Goal: Check status: Check status

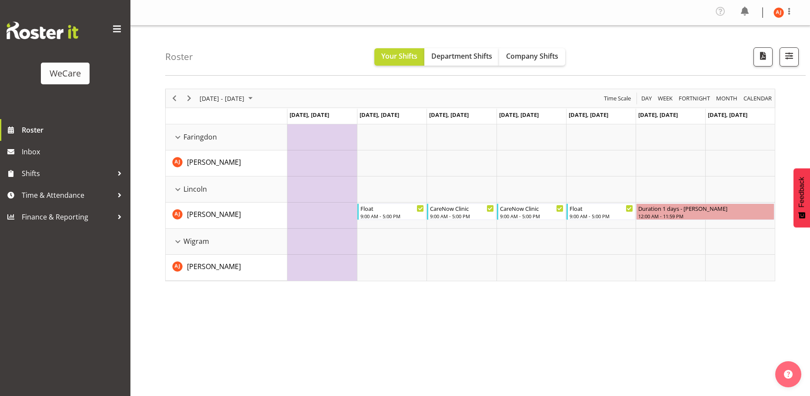
scroll to position [34, 0]
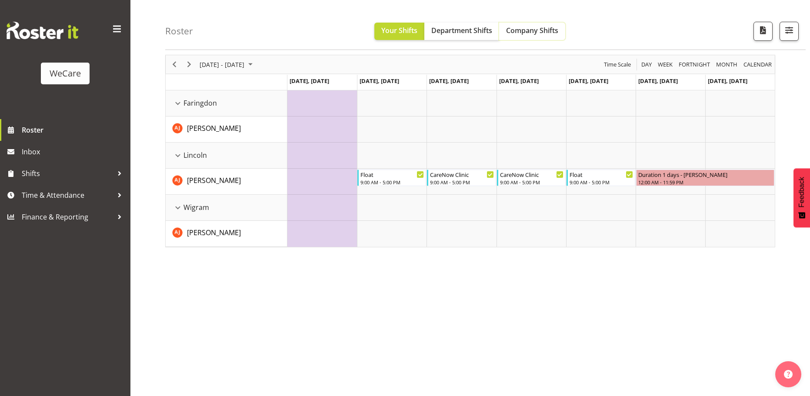
click at [515, 29] on span "Company Shifts" at bounding box center [532, 31] width 52 height 10
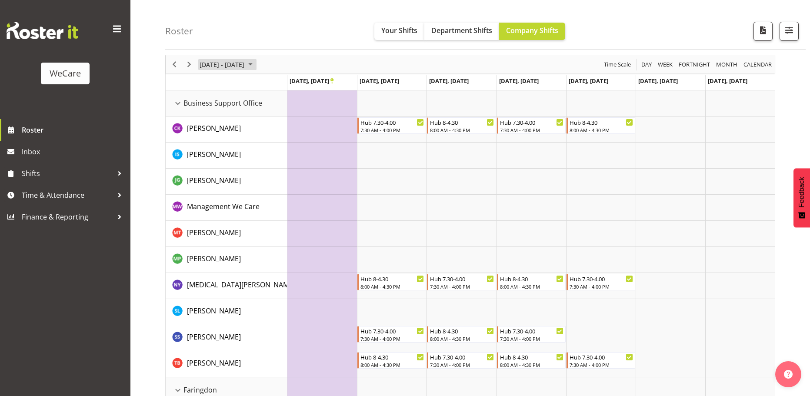
click at [229, 62] on span "[DATE] - [DATE]" at bounding box center [222, 64] width 47 height 11
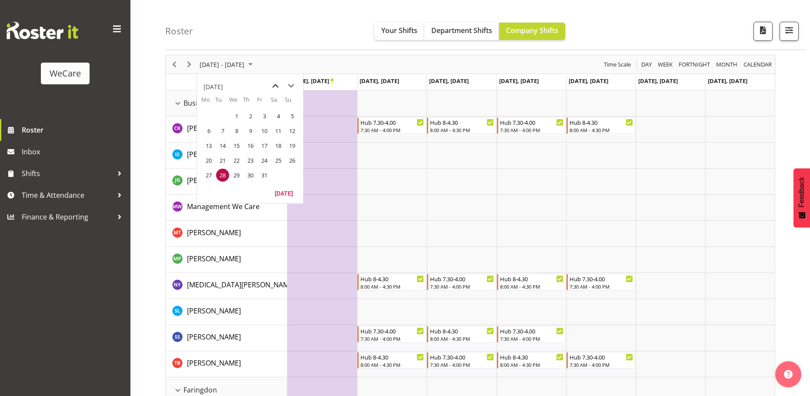
click at [277, 86] on span "previous month" at bounding box center [275, 86] width 15 height 16
click at [222, 134] on span "9" at bounding box center [222, 130] width 13 height 13
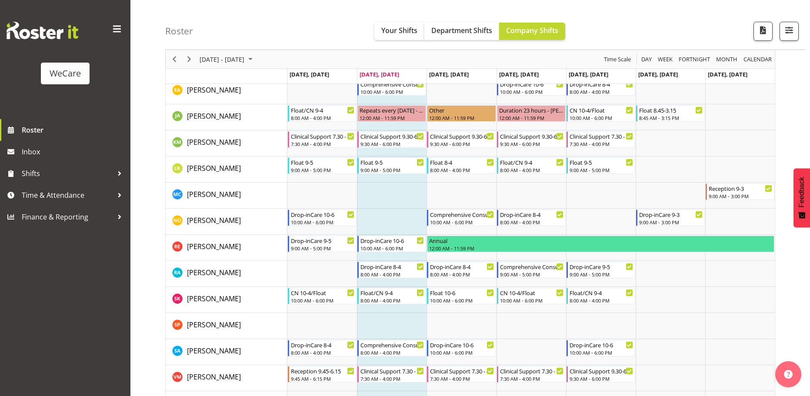
scroll to position [555, 0]
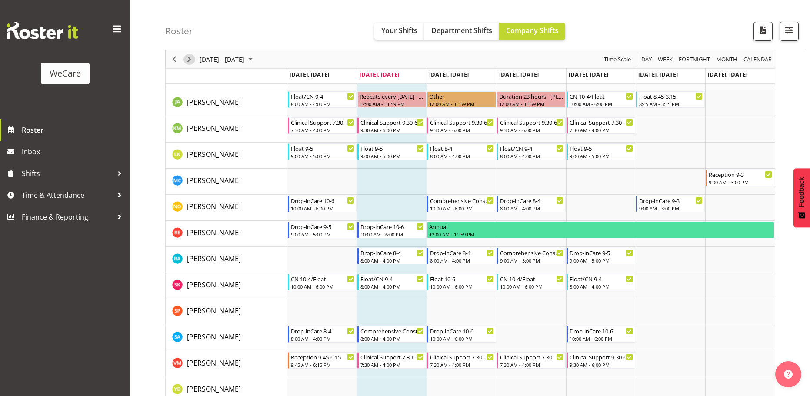
click at [192, 54] on span "Next" at bounding box center [189, 59] width 10 height 11
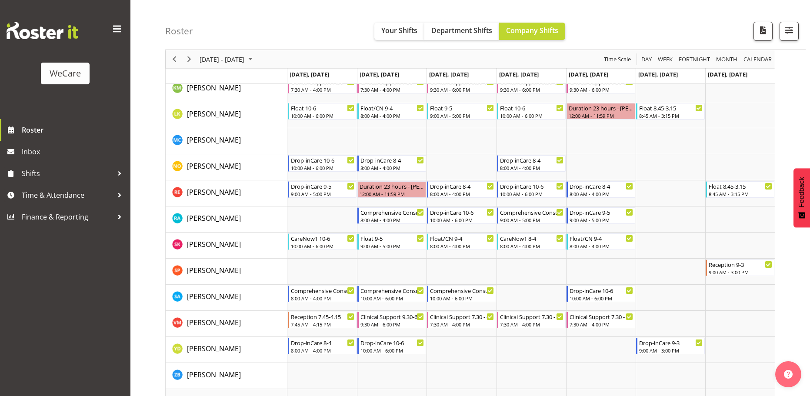
scroll to position [512, 0]
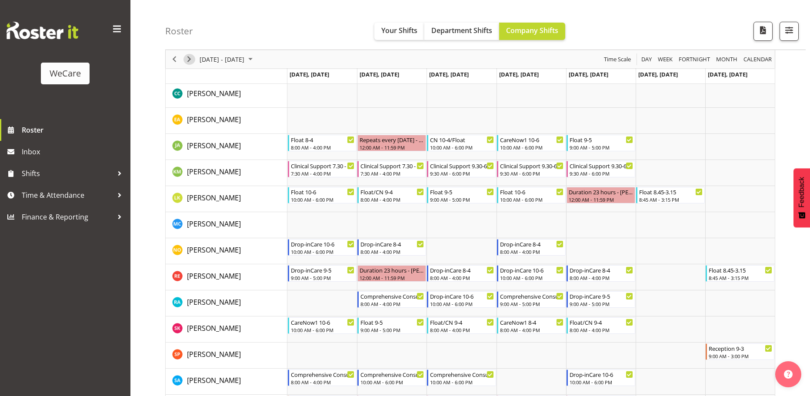
click at [188, 63] on span "Next" at bounding box center [189, 59] width 10 height 11
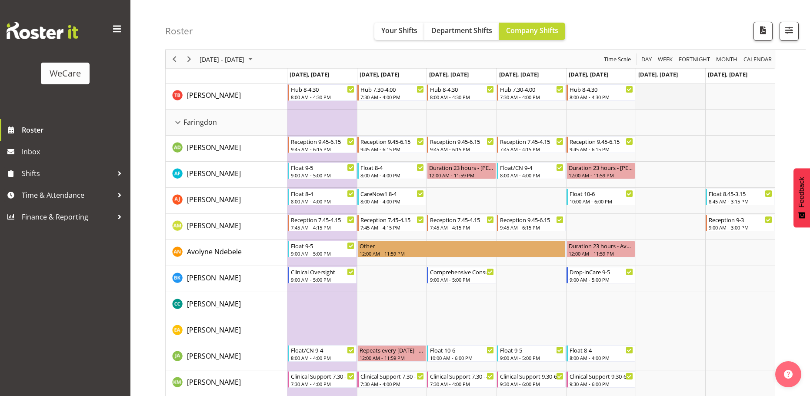
scroll to position [304, 0]
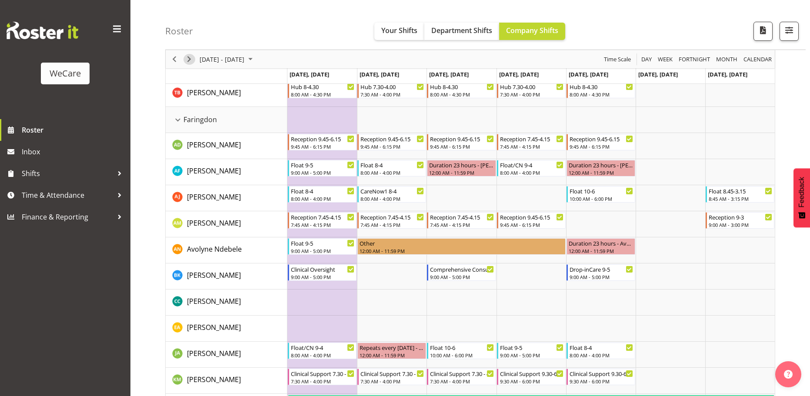
click at [188, 64] on span "Next" at bounding box center [189, 59] width 10 height 11
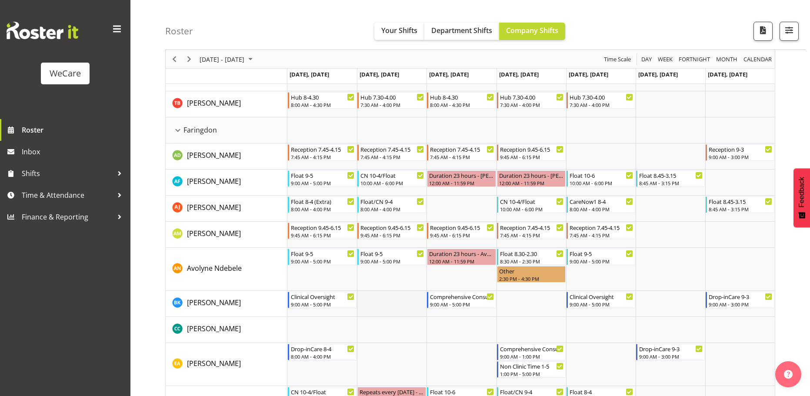
scroll to position [217, 0]
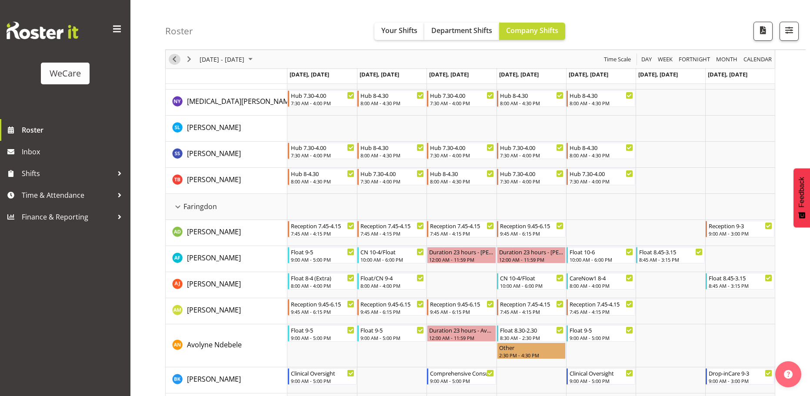
click at [175, 62] on span "Previous" at bounding box center [174, 59] width 10 height 11
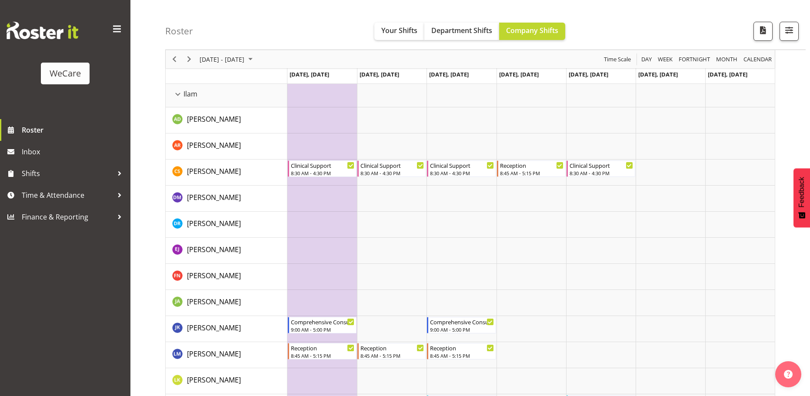
scroll to position [1043, 0]
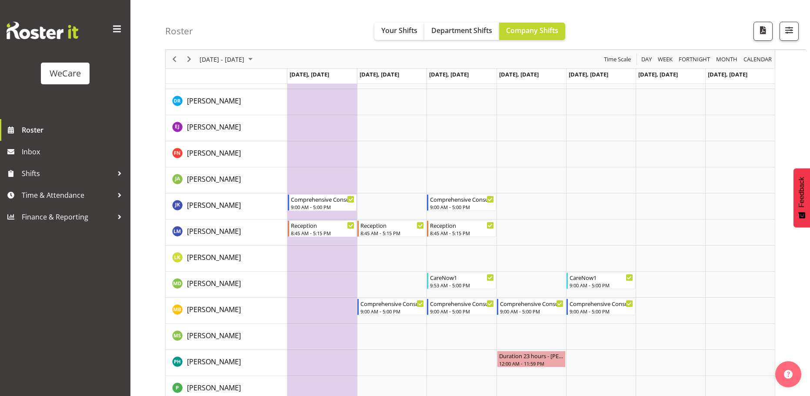
click at [172, 65] on div "Timeline Week of September 23, 2025" at bounding box center [174, 59] width 15 height 18
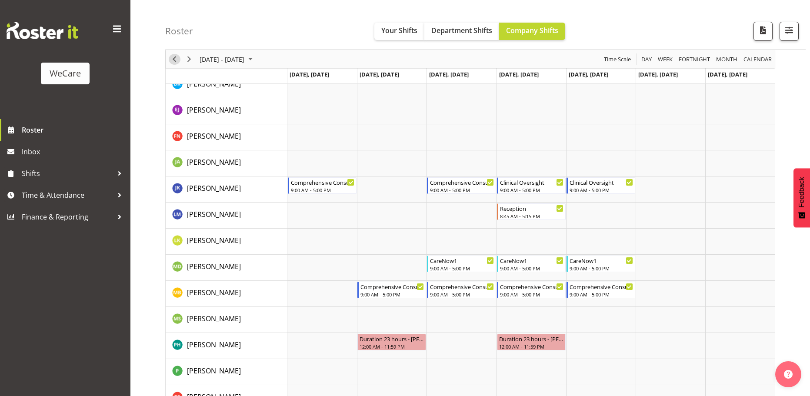
click at [176, 56] on span "Previous" at bounding box center [174, 59] width 10 height 11
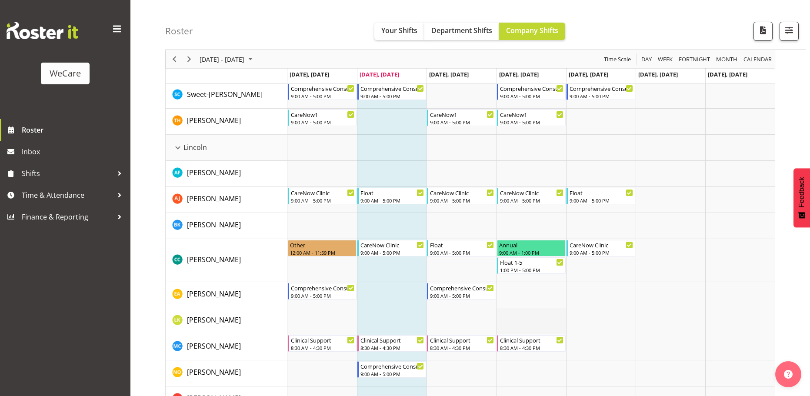
scroll to position [1521, 0]
